Goal: Subscribe to service/newsletter

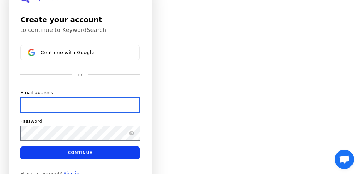
click at [35, 103] on input "Email address" at bounding box center [79, 104] width 119 height 15
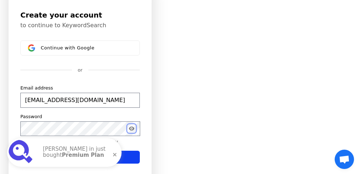
click at [131, 127] on icon "Show password" at bounding box center [132, 129] width 6 height 6
click at [115, 154] on span at bounding box center [115, 154] width 24 height 24
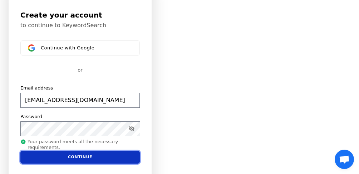
click at [88, 154] on button "Continue" at bounding box center [79, 157] width 119 height 13
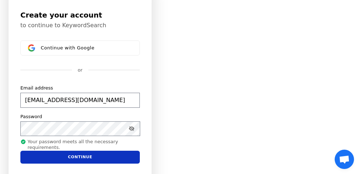
type input "[EMAIL_ADDRESS][DOMAIN_NAME]"
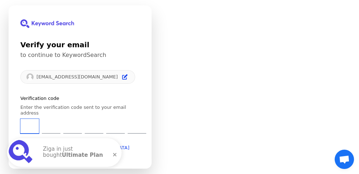
click at [28, 121] on input "Enter verification code. Digit 1" at bounding box center [29, 126] width 19 height 15
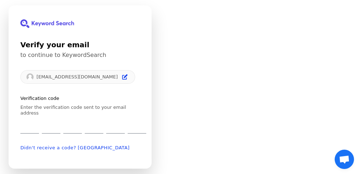
type input "1"
type input "6"
type input "0"
type input "8"
type input "2"
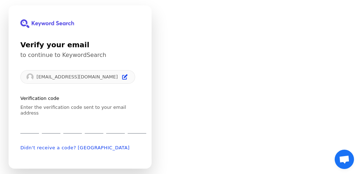
type input "5"
